Goal: Task Accomplishment & Management: Use online tool/utility

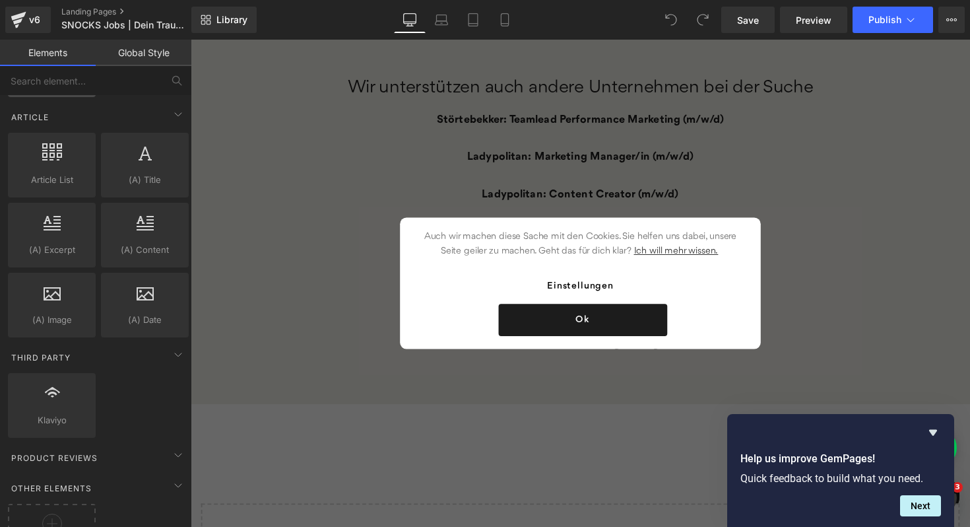
scroll to position [2341, 0]
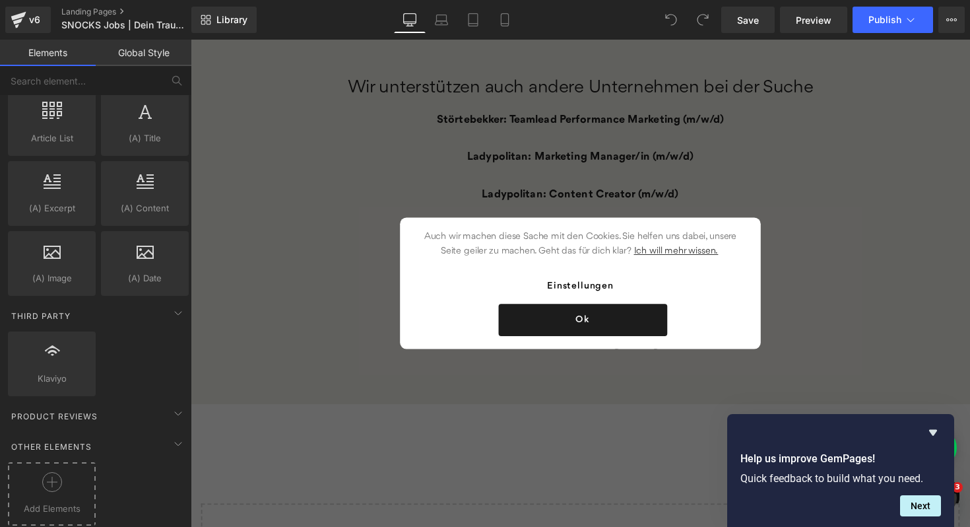
click at [36, 472] on div at bounding box center [51, 487] width 81 height 30
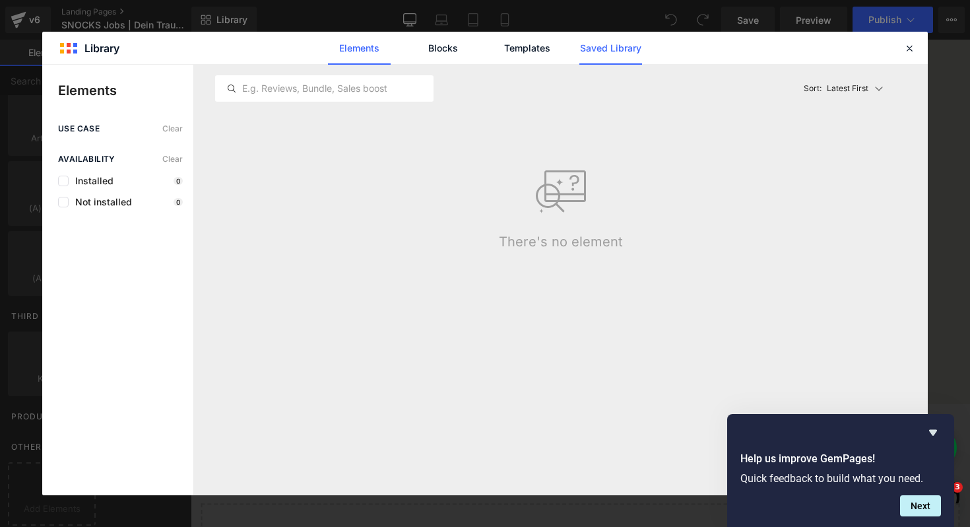
click at [595, 51] on link "Saved Library" at bounding box center [611, 48] width 63 height 33
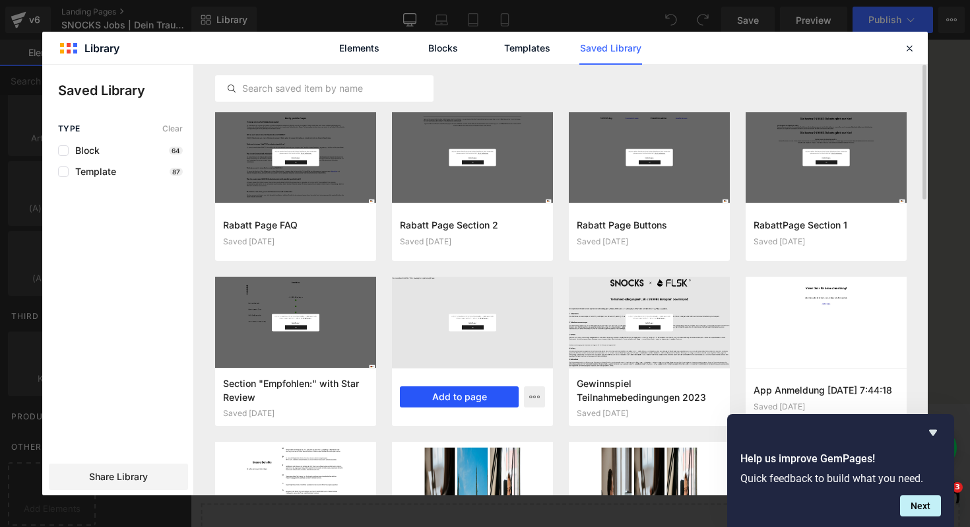
click at [457, 398] on button "Add to page" at bounding box center [459, 396] width 119 height 21
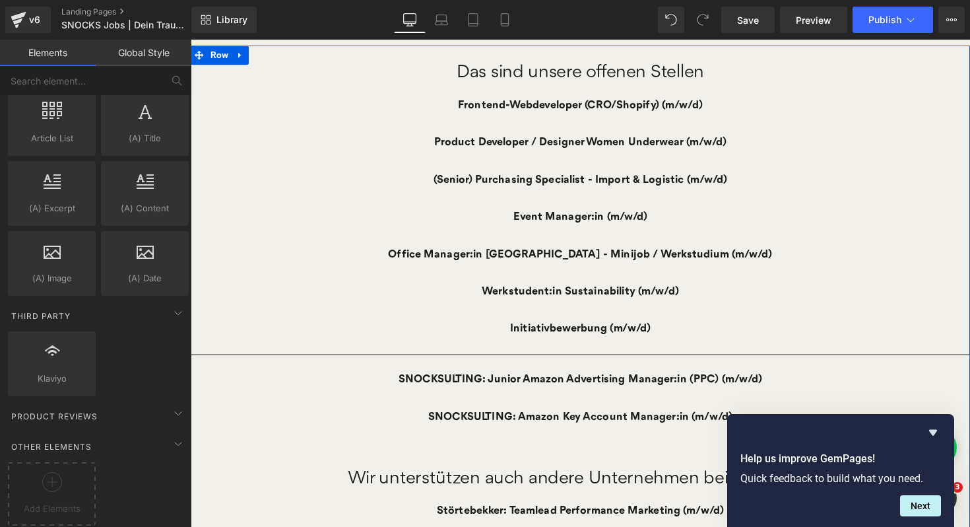
scroll to position [460, 0]
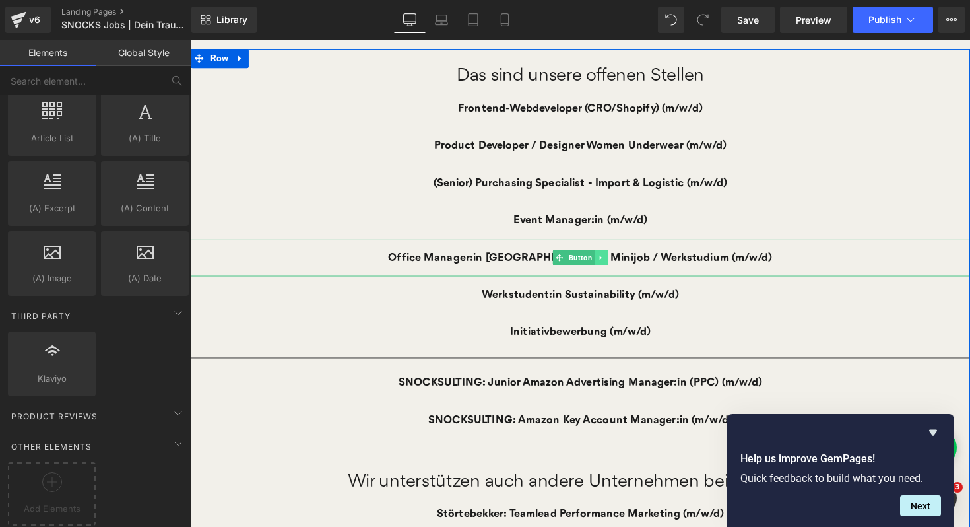
click at [613, 263] on icon at bounding box center [611, 263] width 7 height 8
click at [618, 267] on link at bounding box center [618, 263] width 14 height 16
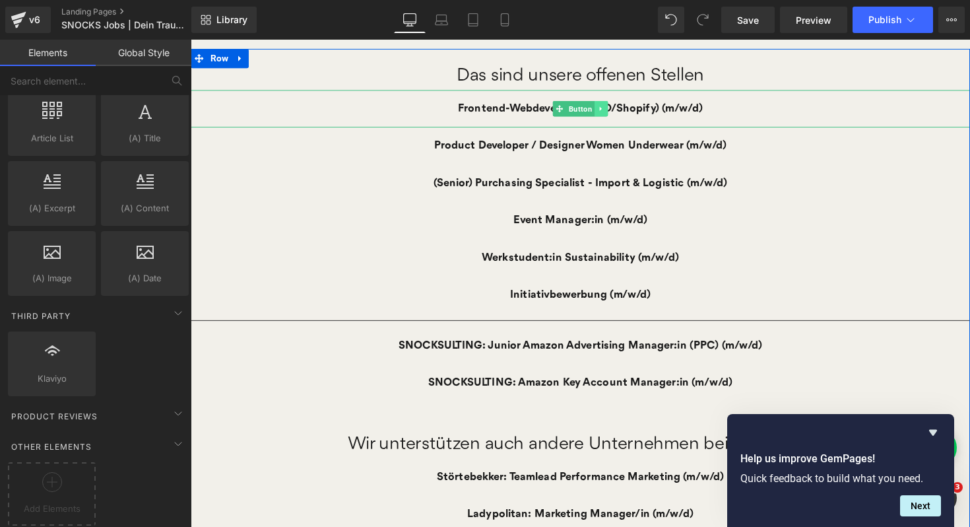
click at [610, 111] on icon at bounding box center [611, 110] width 2 height 5
click at [618, 112] on icon at bounding box center [617, 109] width 7 height 7
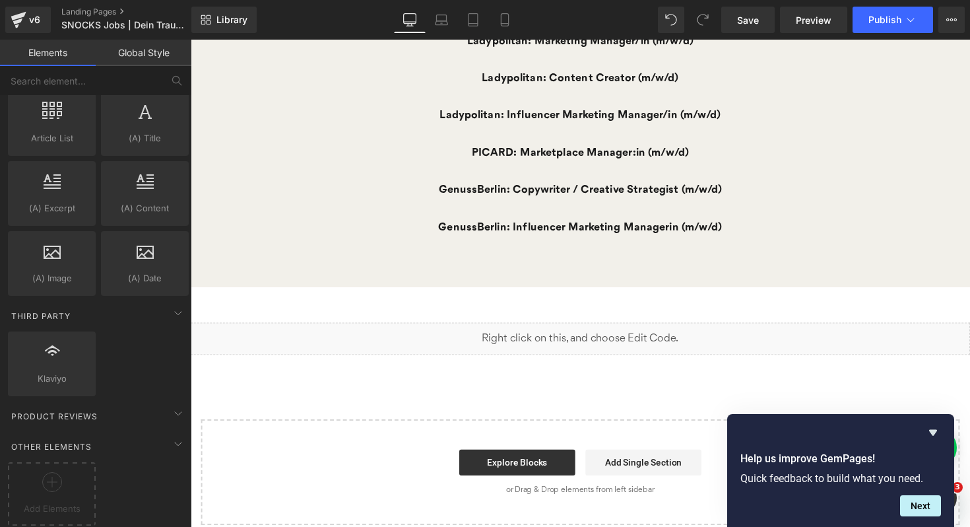
scroll to position [923, 0]
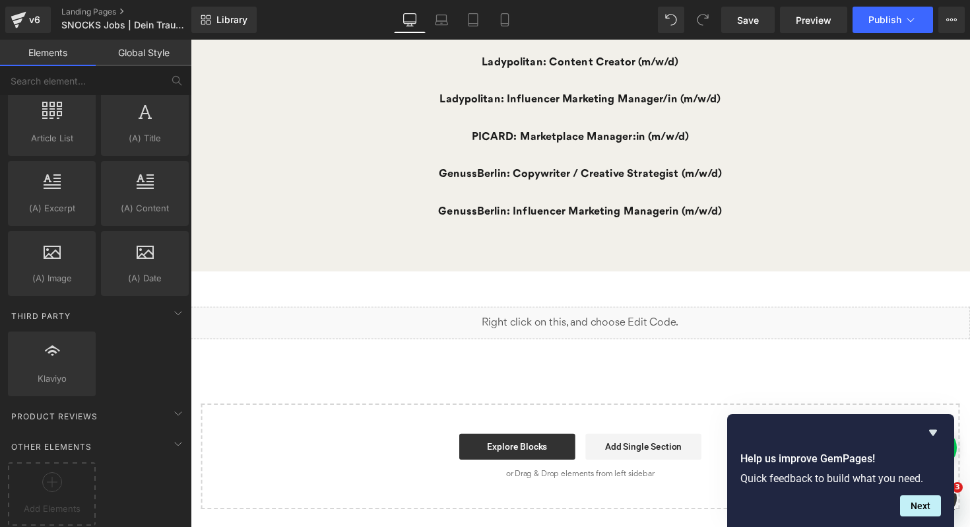
drag, startPoint x: 648, startPoint y: 324, endPoint x: 621, endPoint y: 386, distance: 67.7
click at [648, 324] on div "Liquid" at bounding box center [590, 329] width 799 height 33
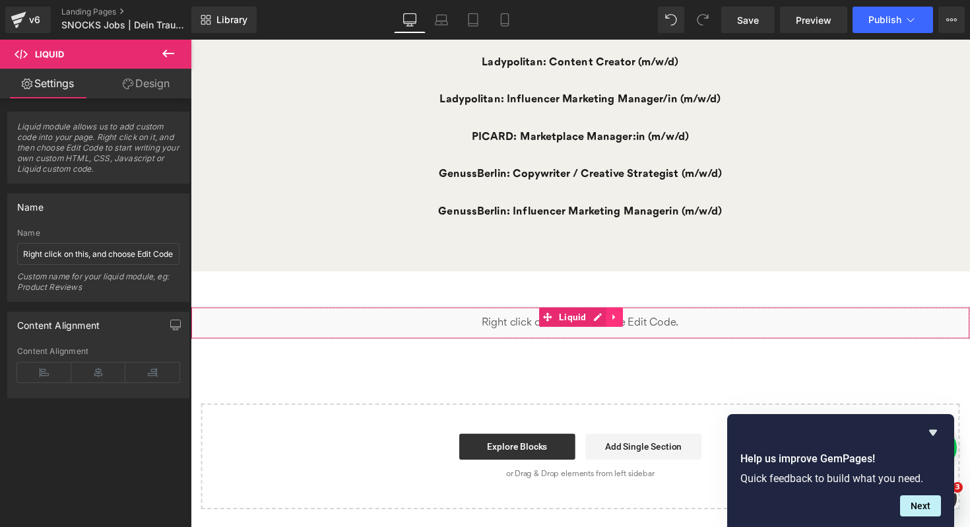
click at [624, 323] on icon at bounding box center [624, 323] width 3 height 6
click at [635, 321] on icon at bounding box center [633, 323] width 9 height 9
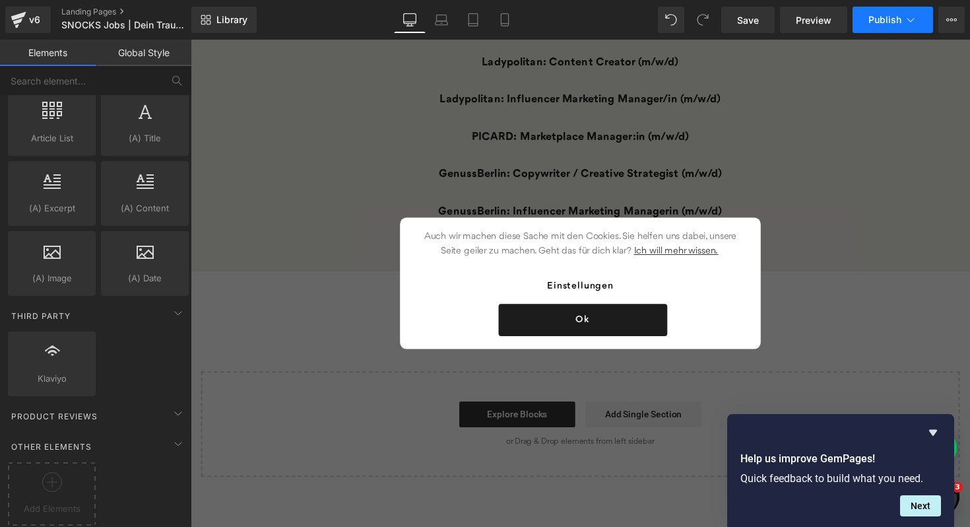
click at [884, 25] on button "Publish" at bounding box center [893, 20] width 81 height 26
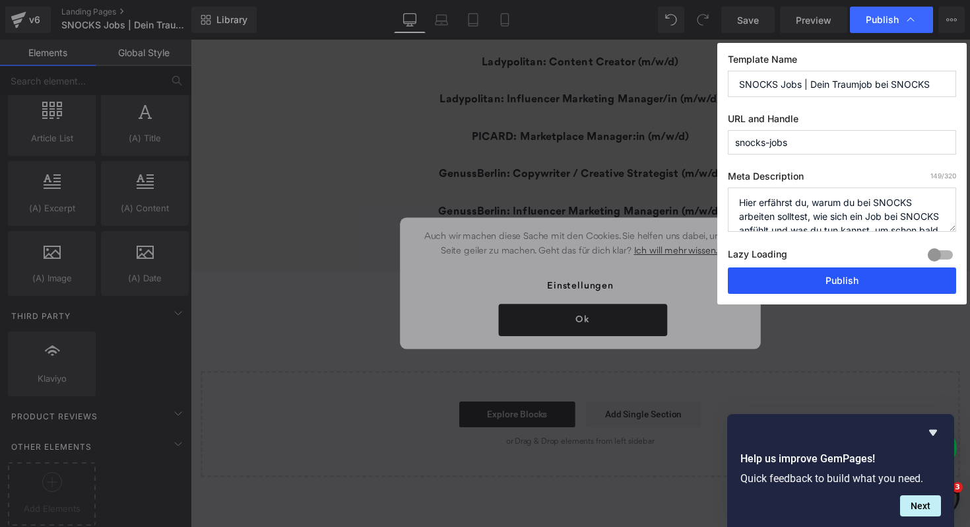
click at [779, 284] on button "Publish" at bounding box center [842, 280] width 228 height 26
